Goal: Communication & Community: Connect with others

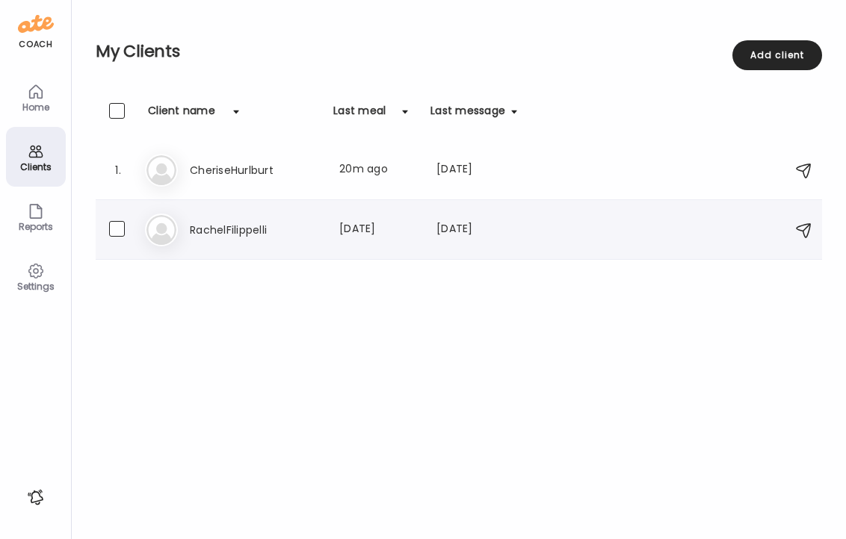
click at [208, 236] on h3 "RachelFilippelli" at bounding box center [255, 230] width 131 height 18
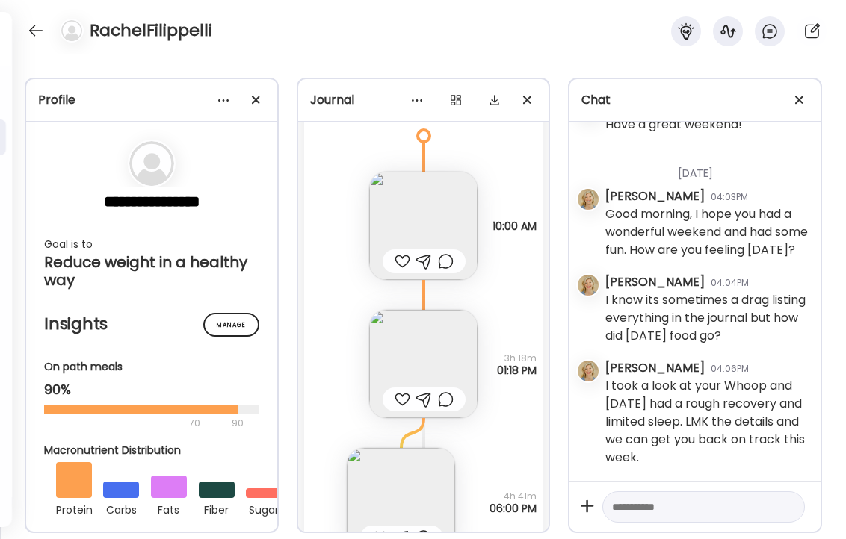
scroll to position [17821, 0]
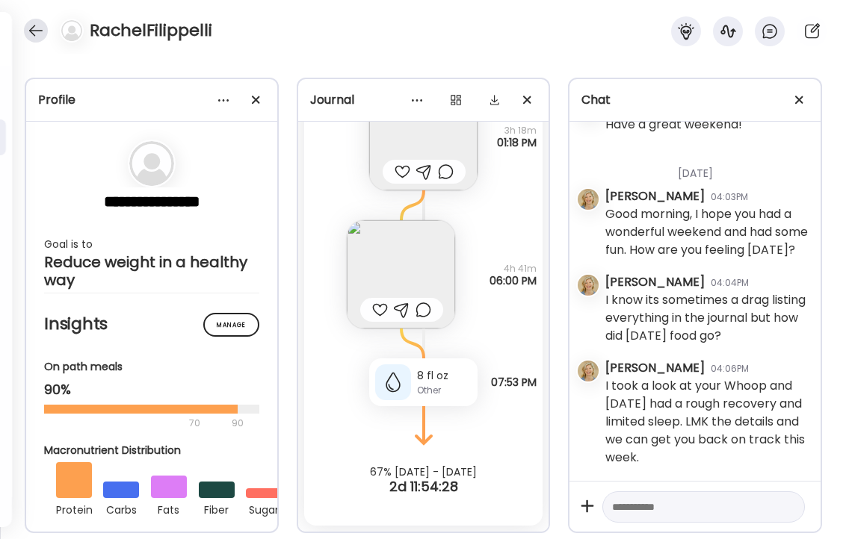
click at [31, 28] on div at bounding box center [36, 31] width 24 height 24
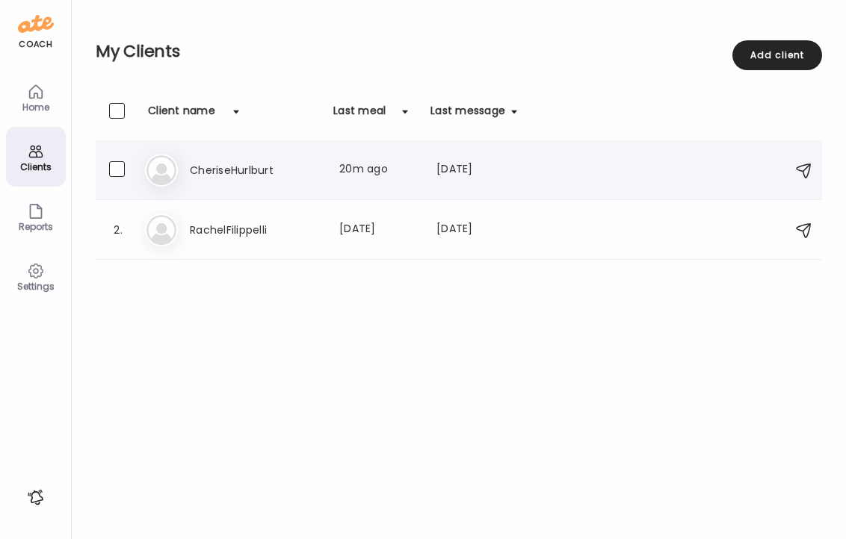
click at [241, 167] on h3 "CheriseHurlburt" at bounding box center [255, 170] width 131 height 18
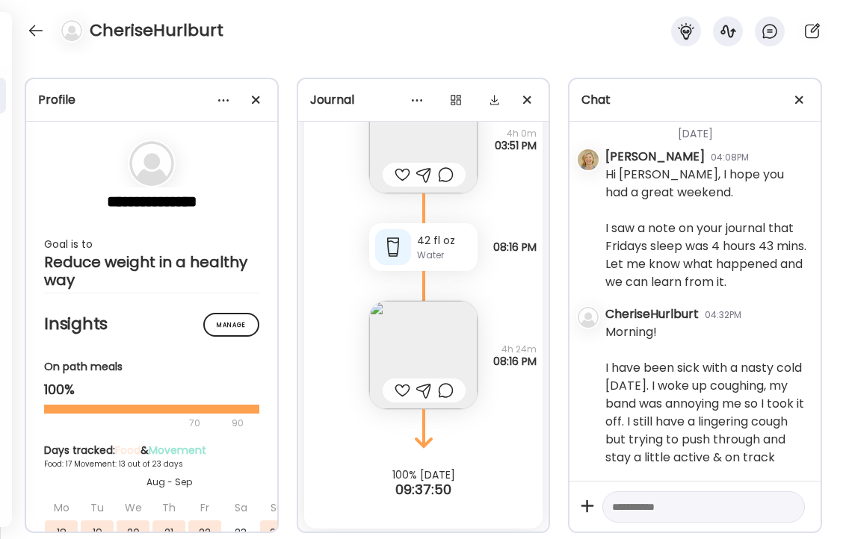
scroll to position [34152, 0]
click at [687, 500] on textarea at bounding box center [690, 507] width 156 height 18
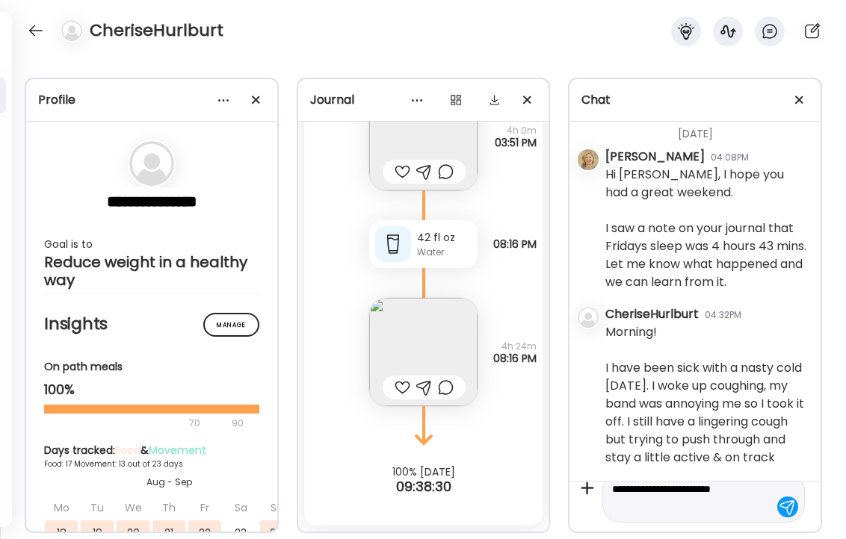
scroll to position [35, 0]
click at [405, 326] on img at bounding box center [423, 352] width 108 height 108
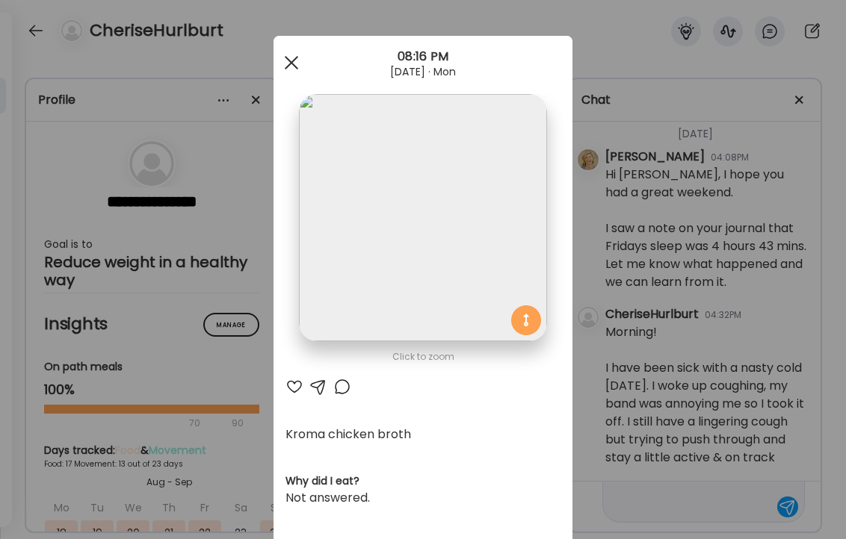
click at [293, 64] on span at bounding box center [291, 62] width 13 height 13
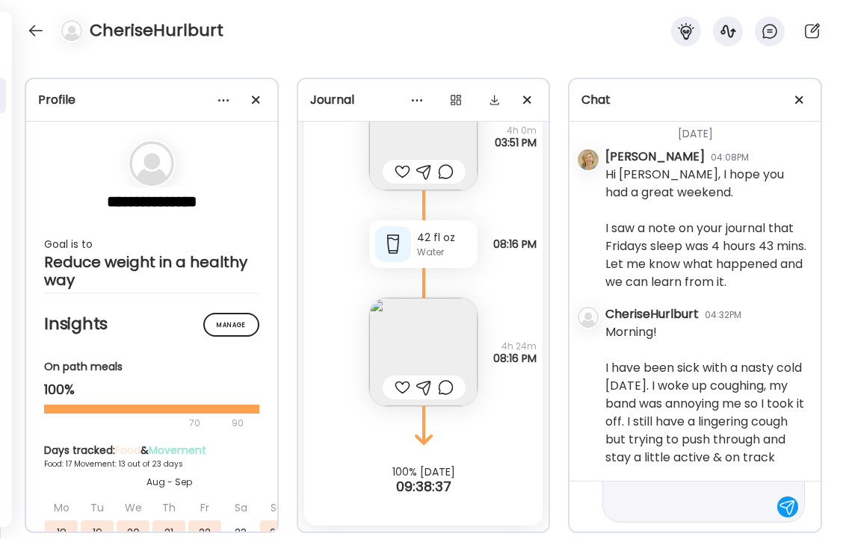
click at [427, 334] on img at bounding box center [423, 352] width 108 height 108
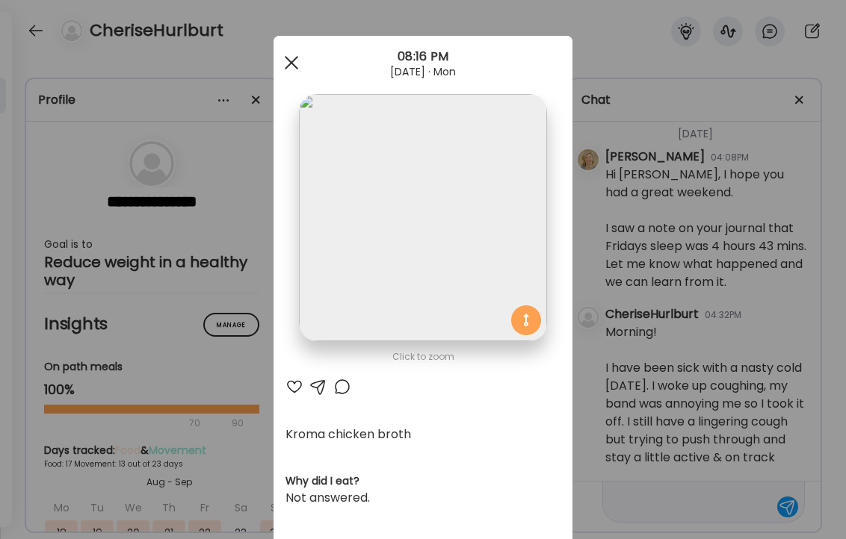
click at [296, 65] on div at bounding box center [291, 63] width 30 height 30
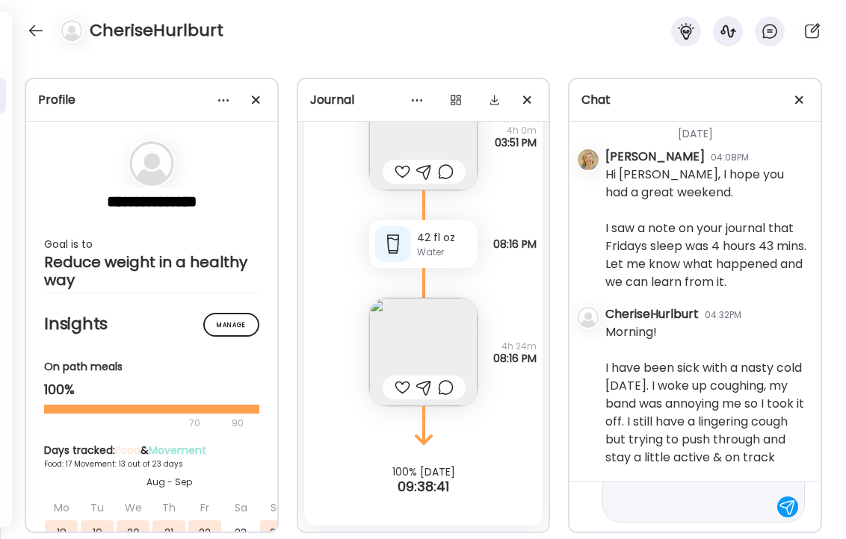
click at [614, 500] on textarea "**********" at bounding box center [690, 489] width 156 height 54
type textarea "**********"
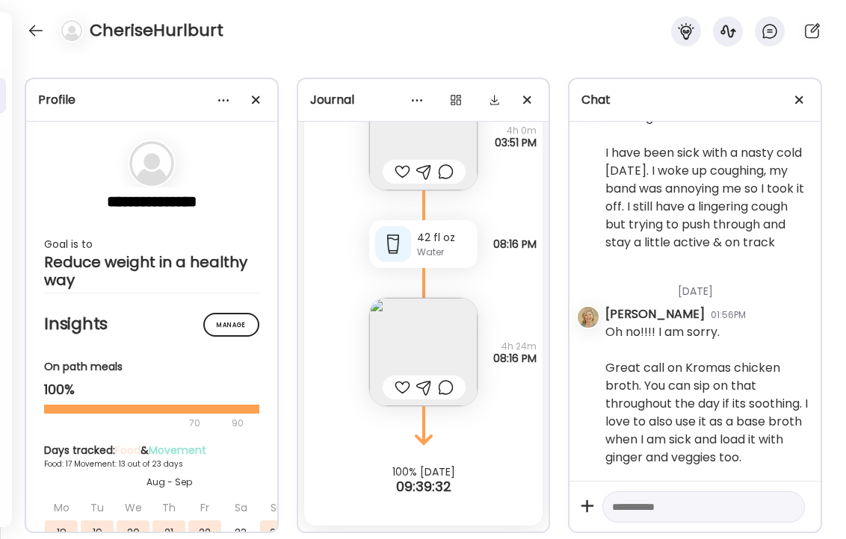
scroll to position [77001, 0]
click at [33, 25] on div at bounding box center [36, 31] width 24 height 24
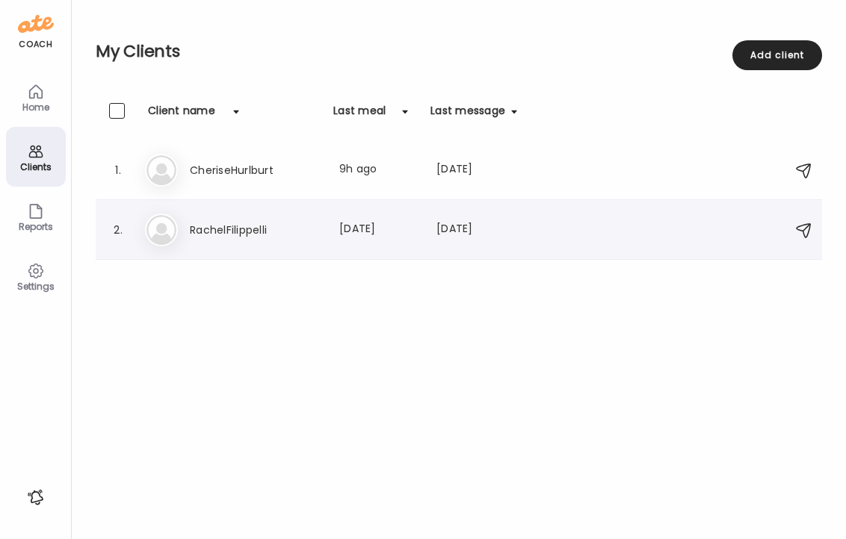
click at [227, 229] on h3 "RachelFilippelli" at bounding box center [255, 230] width 131 height 18
click at [387, 234] on div at bounding box center [423, 270] width 72 height 72
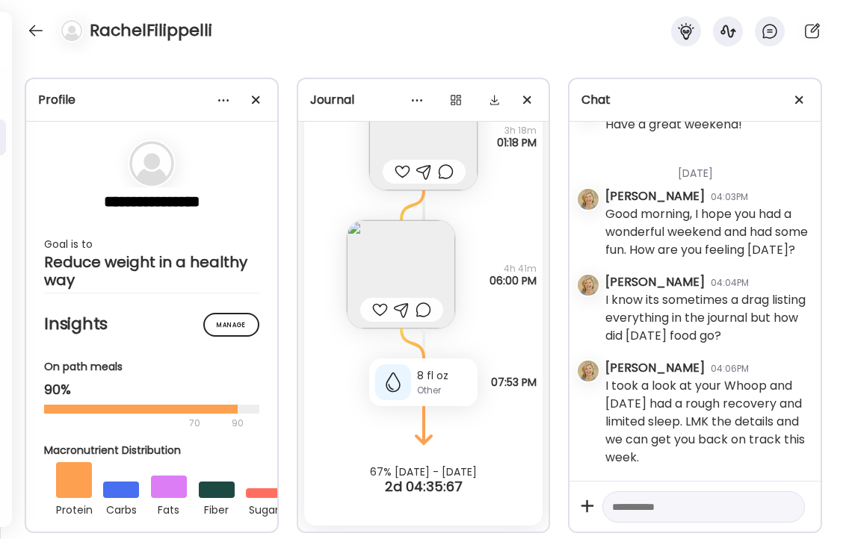
scroll to position [52522, 0]
click at [22, 31] on div "RachelFilippelli" at bounding box center [423, 27] width 846 height 54
click at [34, 29] on div at bounding box center [36, 31] width 24 height 24
